Goal: Information Seeking & Learning: Learn about a topic

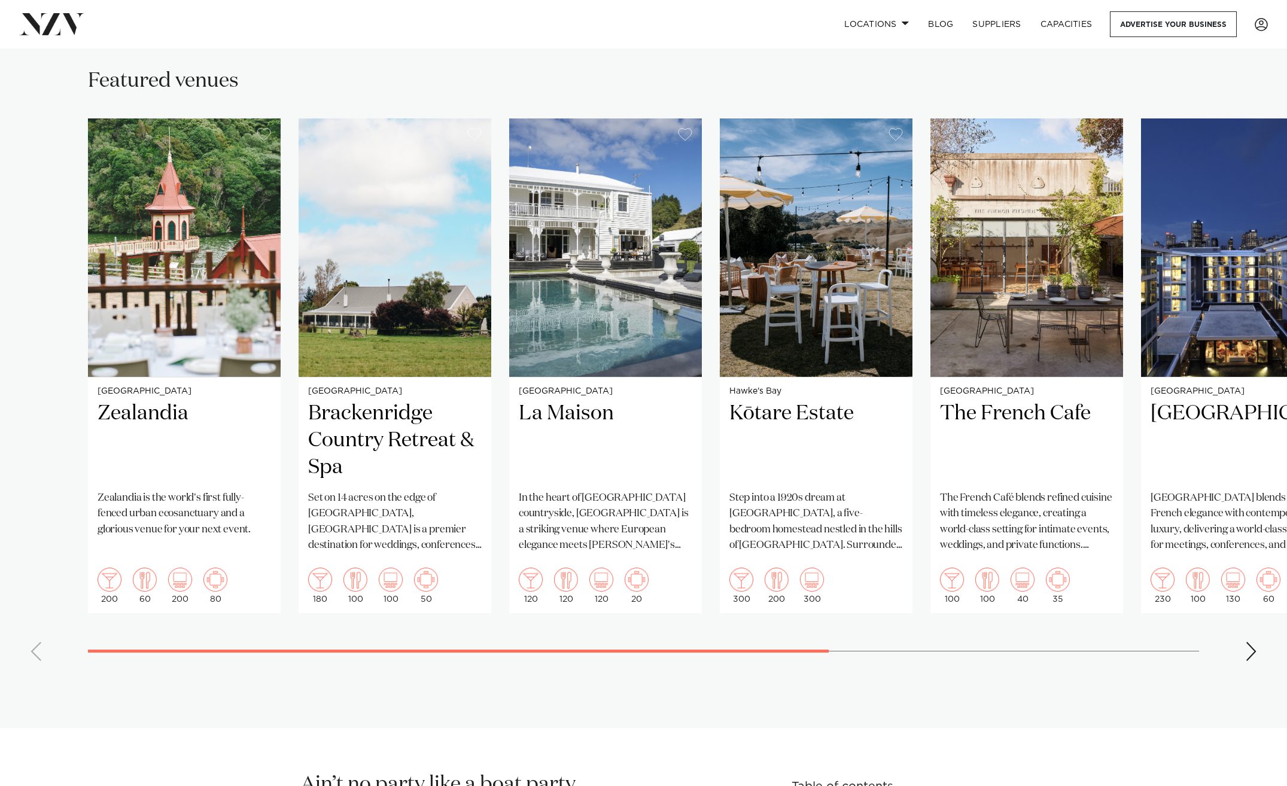
scroll to position [926, 0]
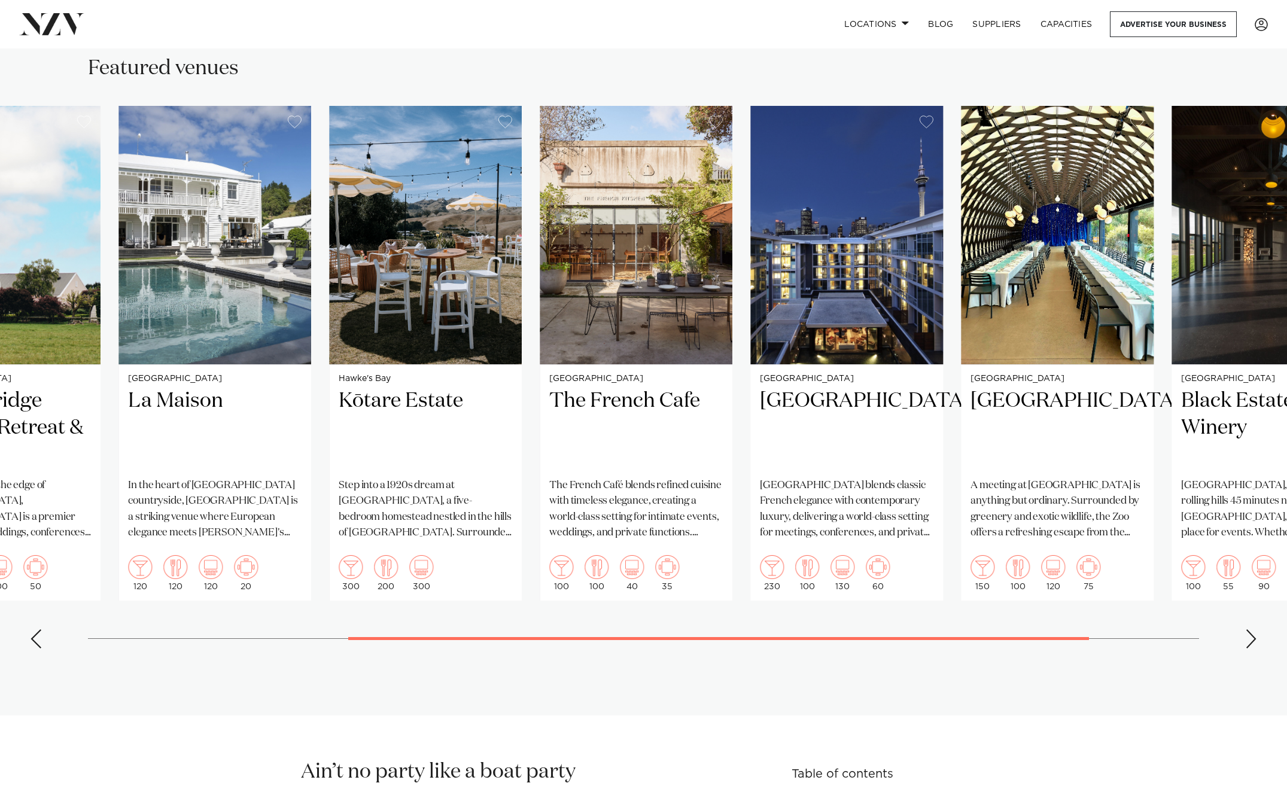
click at [519, 654] on swiper-container "Wellington Zealandia [GEOGRAPHIC_DATA] is the world's first fully-fenced urban …" at bounding box center [643, 382] width 1287 height 552
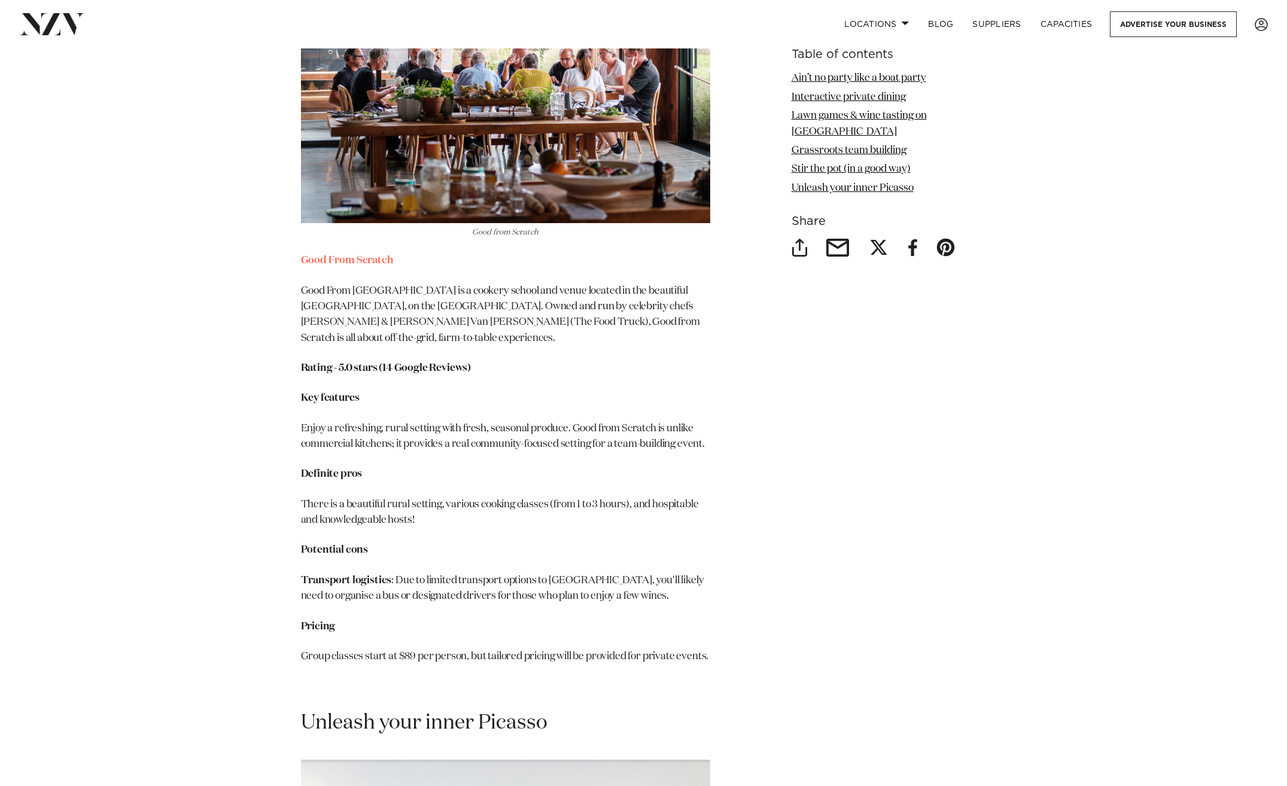
scroll to position [4954, 0]
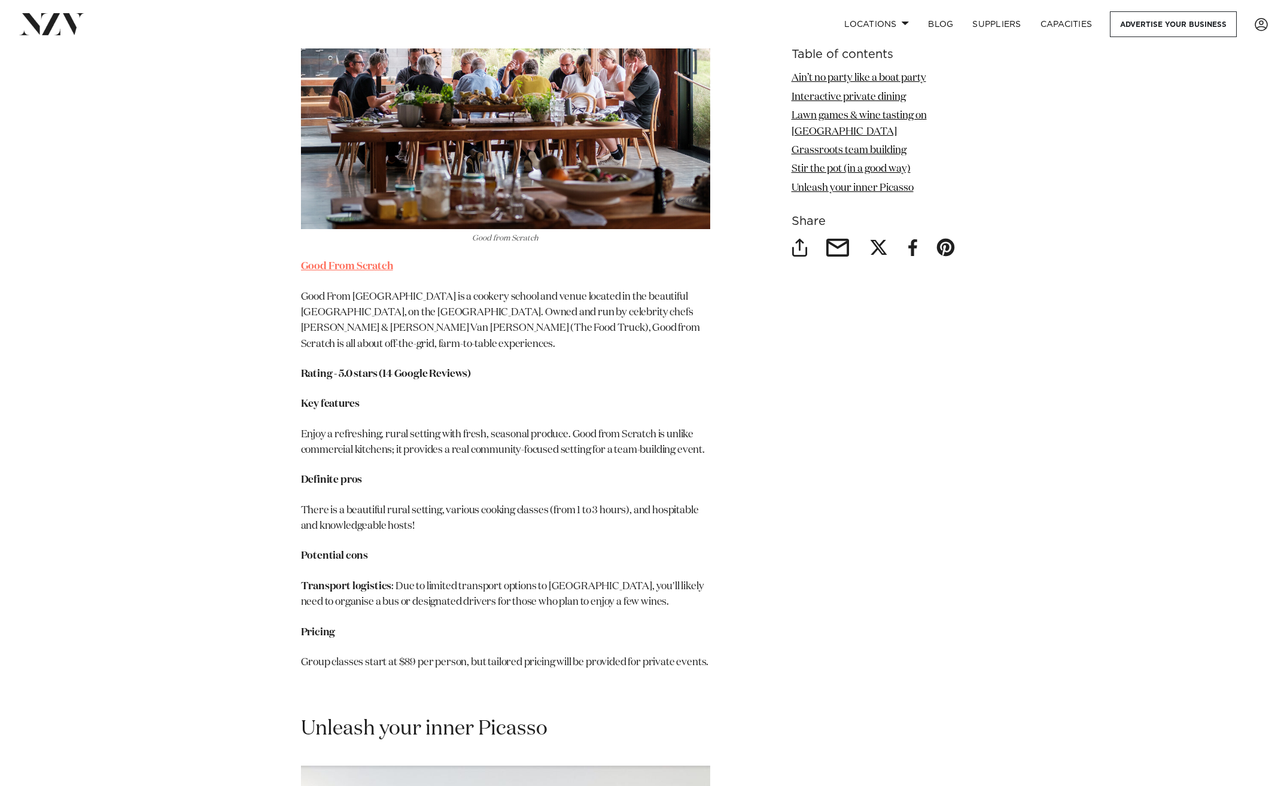
click at [371, 261] on link "Good From Scratch" at bounding box center [347, 266] width 92 height 10
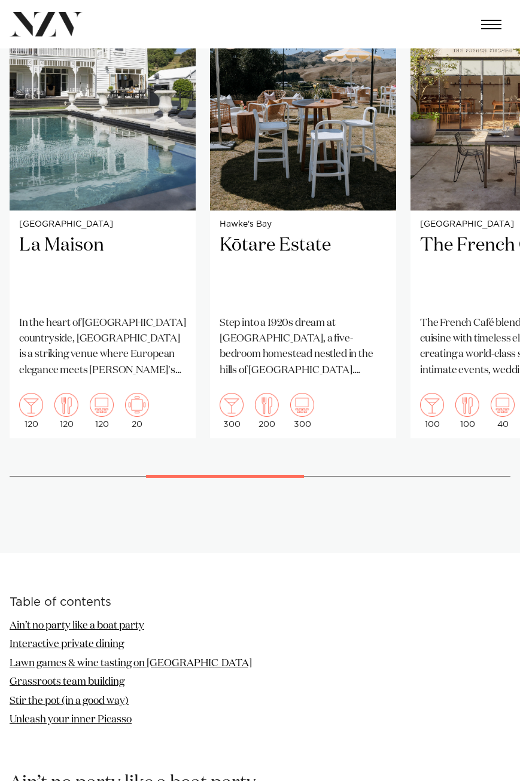
scroll to position [781, 0]
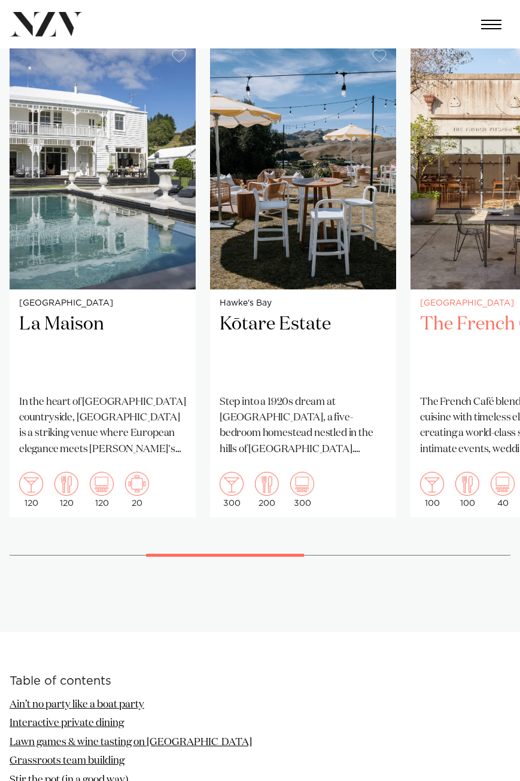
click at [459, 326] on h2 "The French Cafe" at bounding box center [503, 349] width 167 height 72
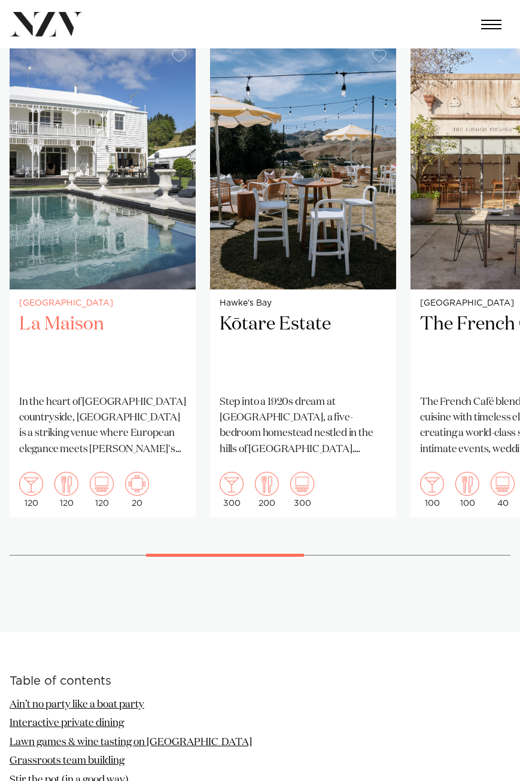
click at [64, 321] on h2 "La Maison" at bounding box center [102, 349] width 167 height 72
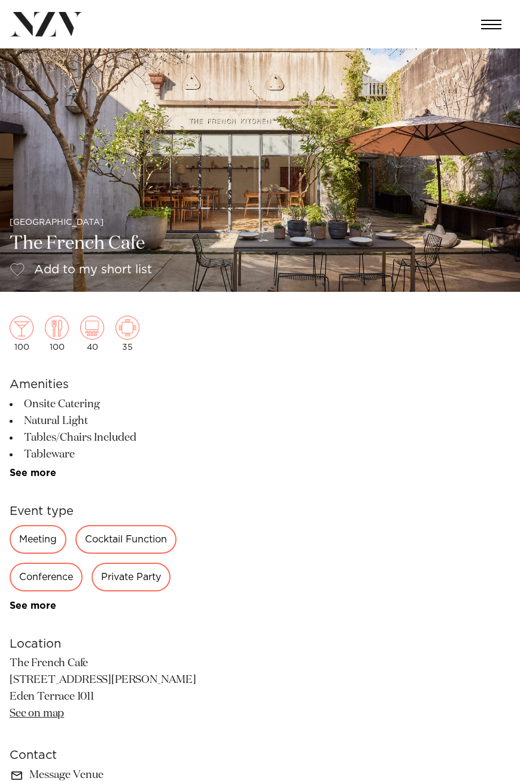
click at [480, 176] on img at bounding box center [260, 170] width 520 height 244
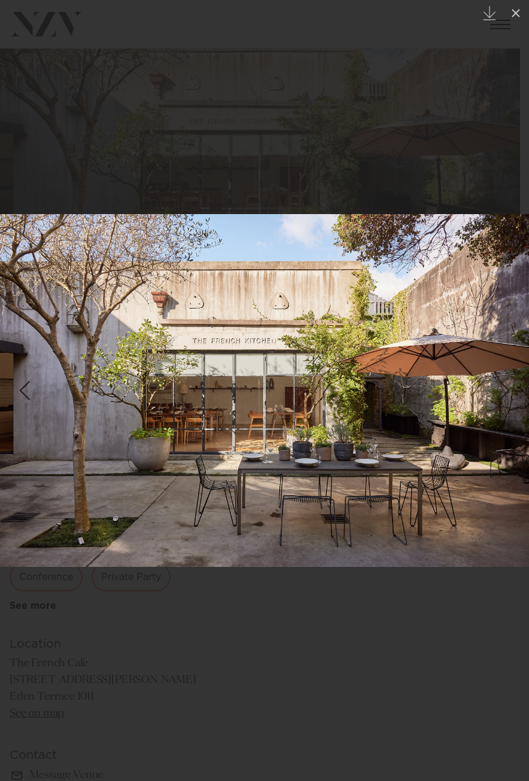
click at [519, 395] on link at bounding box center [508, 391] width 42 height 60
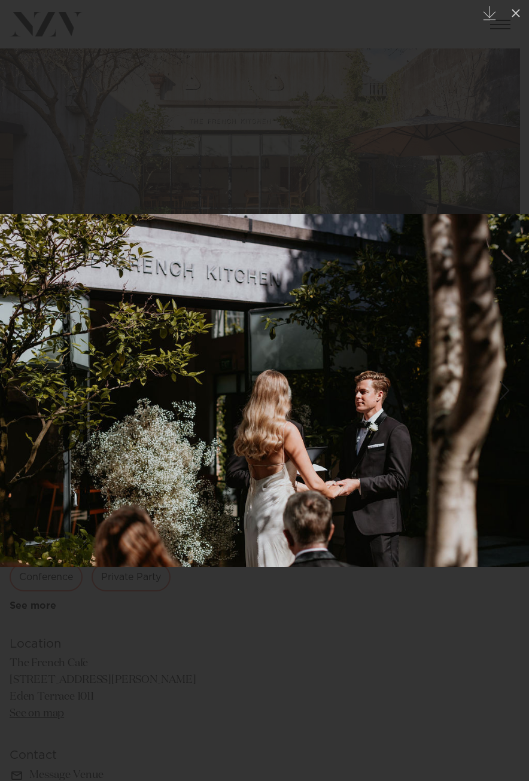
click at [519, 395] on link at bounding box center [508, 391] width 42 height 60
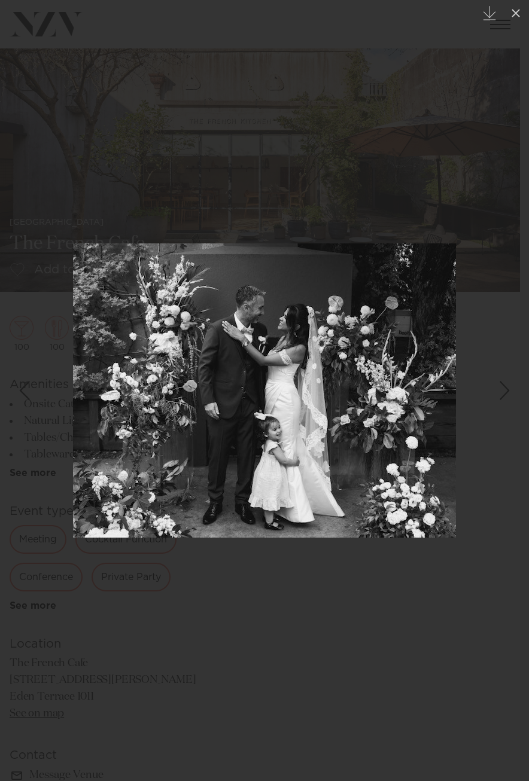
click at [519, 395] on link at bounding box center [508, 391] width 42 height 60
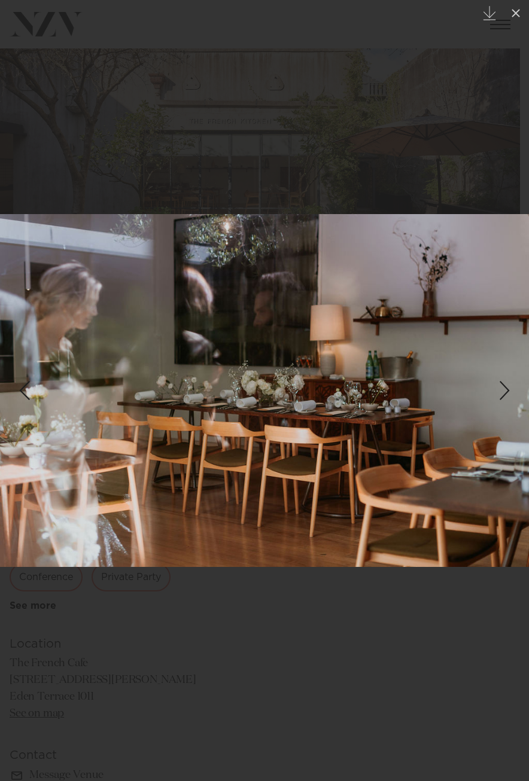
click at [519, 395] on link at bounding box center [508, 391] width 42 height 60
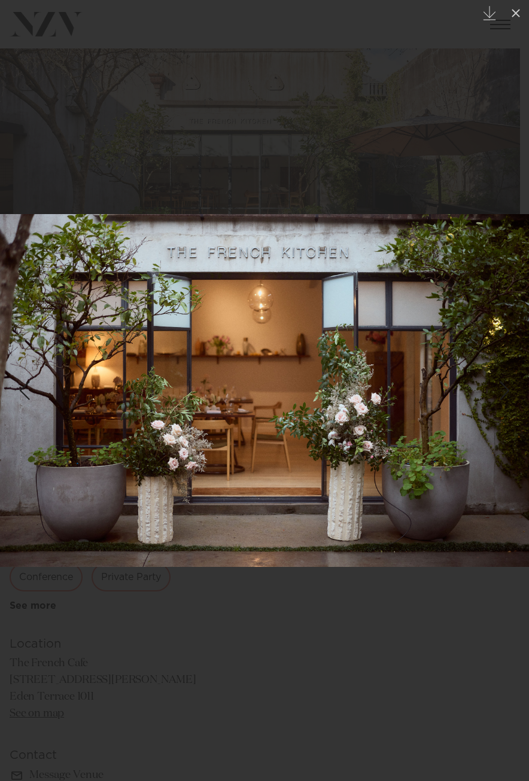
click at [513, 394] on link at bounding box center [508, 391] width 42 height 60
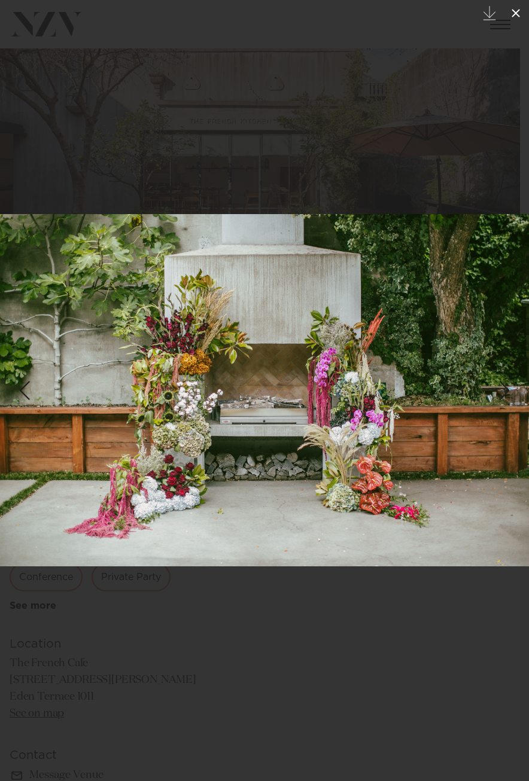
click at [519, 14] on icon at bounding box center [516, 13] width 14 height 14
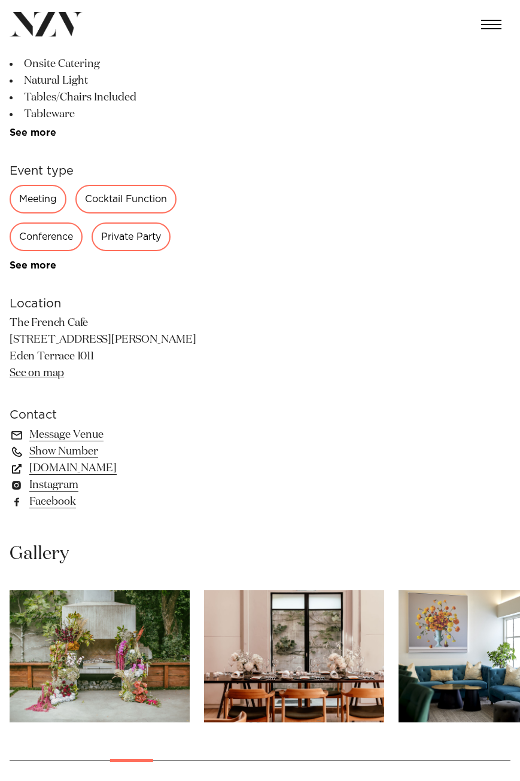
scroll to position [419, 0]
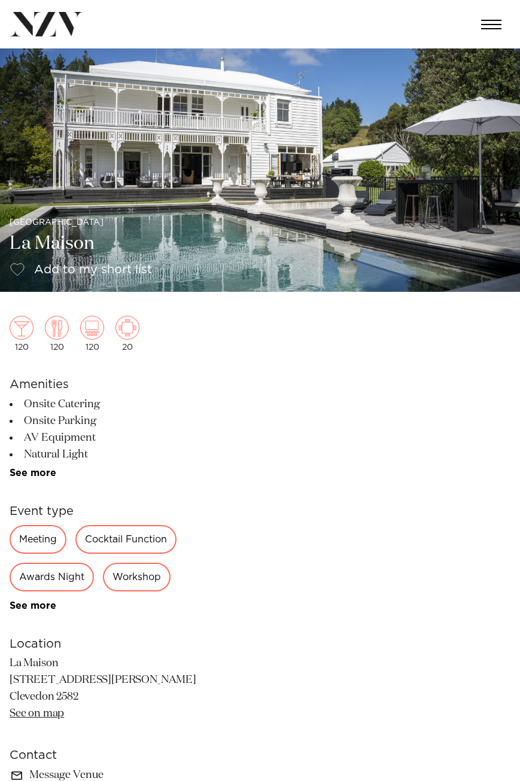
click at [511, 162] on img at bounding box center [260, 170] width 520 height 244
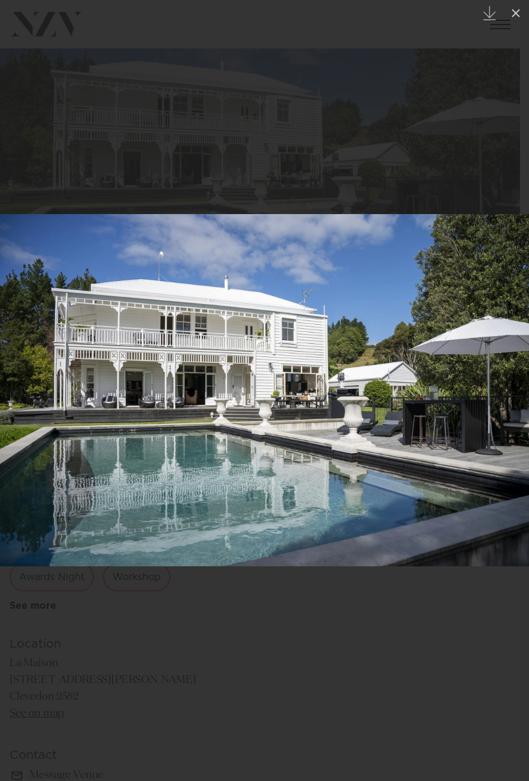
click at [512, 407] on link at bounding box center [508, 391] width 42 height 60
click at [510, 11] on icon at bounding box center [516, 13] width 14 height 14
